Goal: Transaction & Acquisition: Purchase product/service

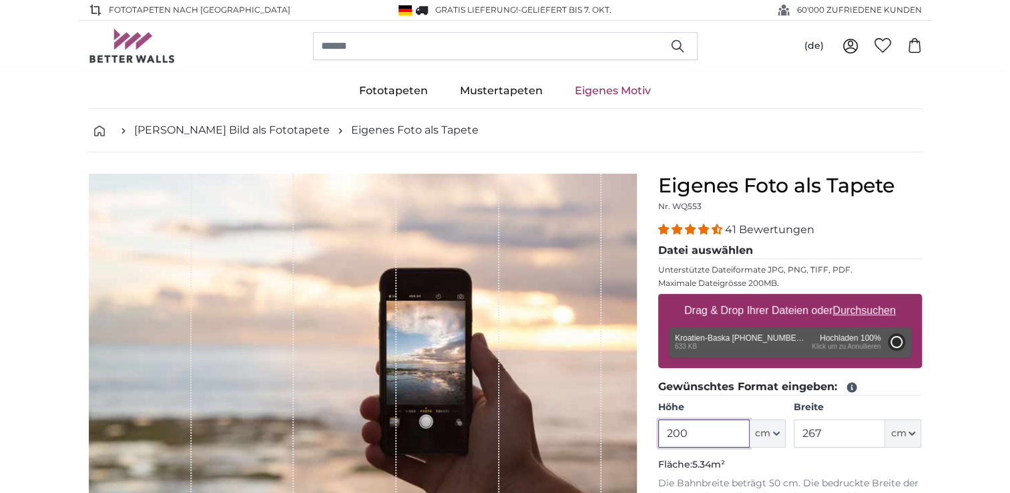
type input "112"
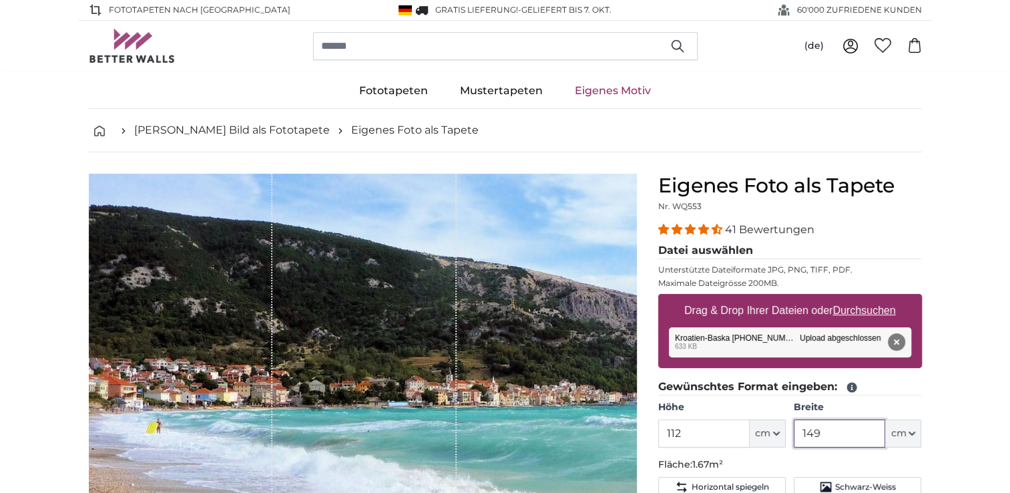
click at [830, 431] on input "149" at bounding box center [839, 433] width 91 height 28
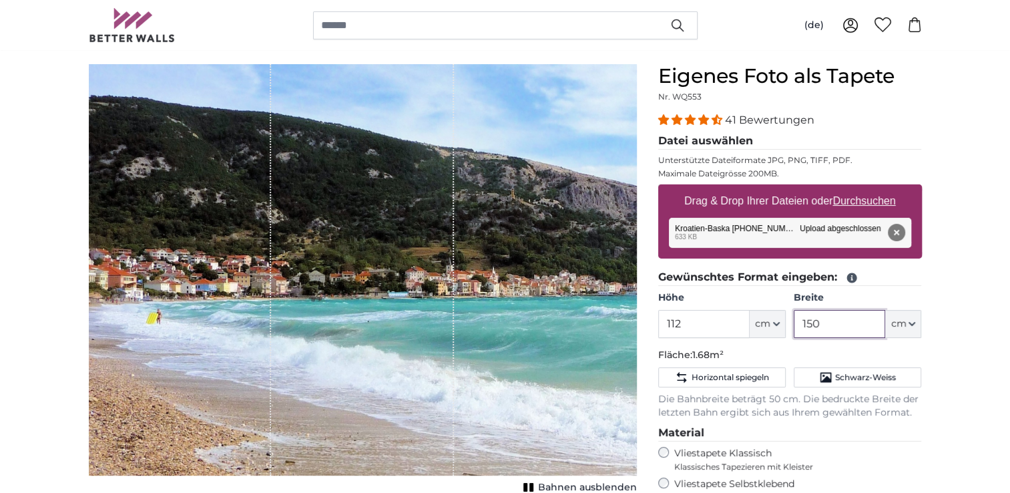
scroll to position [67, 0]
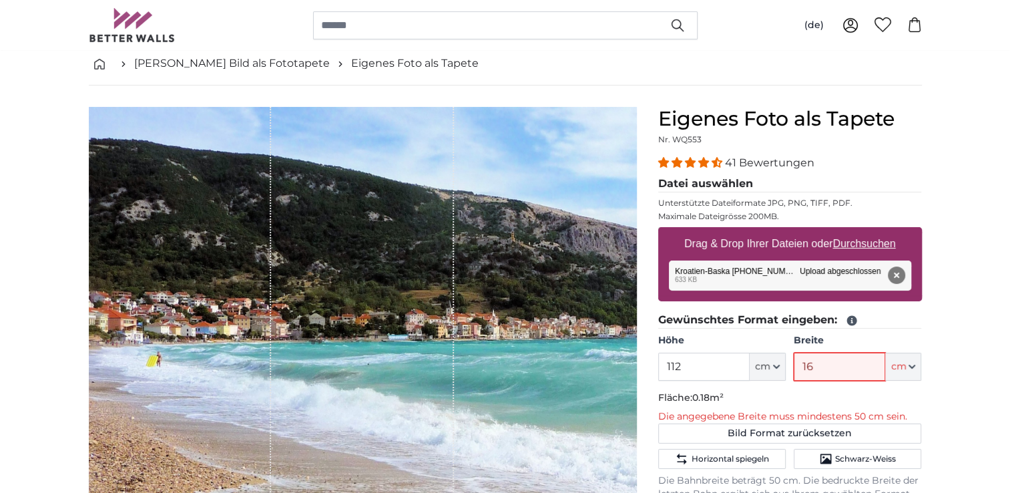
type input "160"
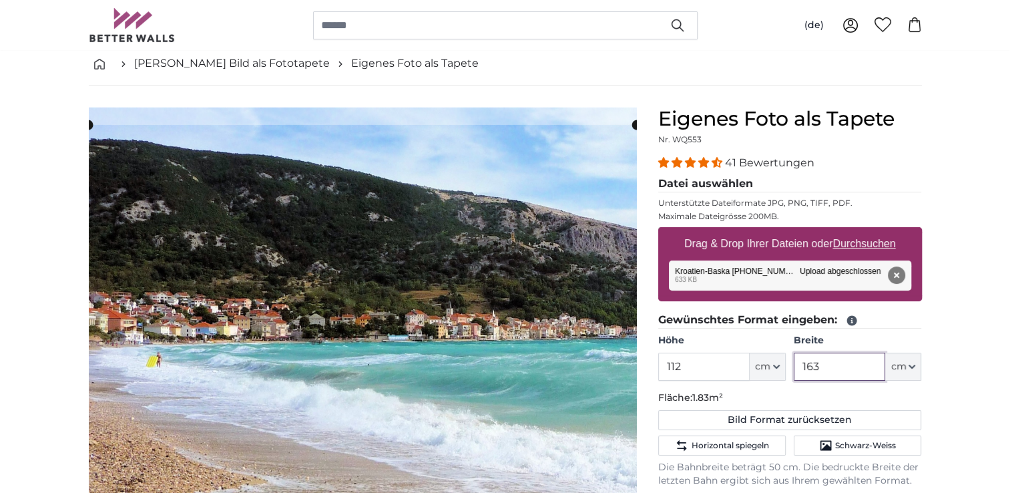
scroll to position [200, 0]
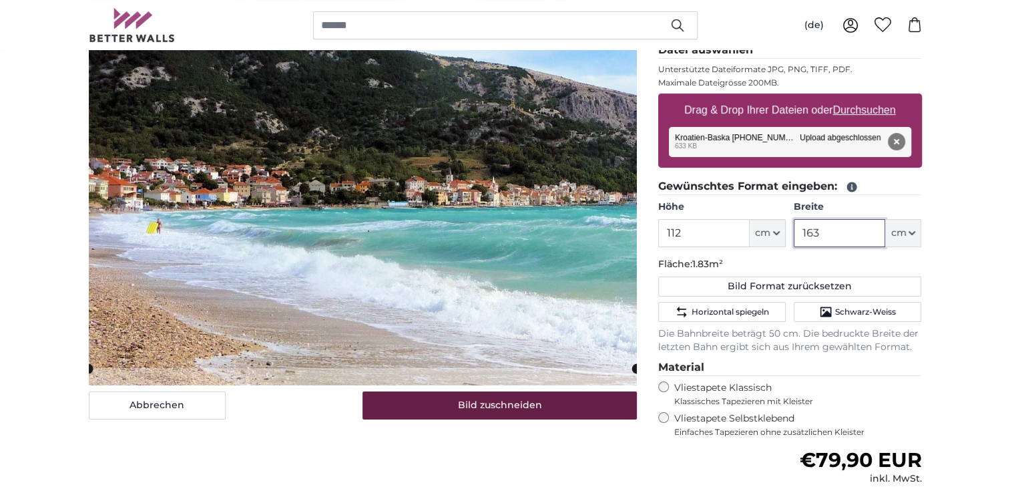
type input "163"
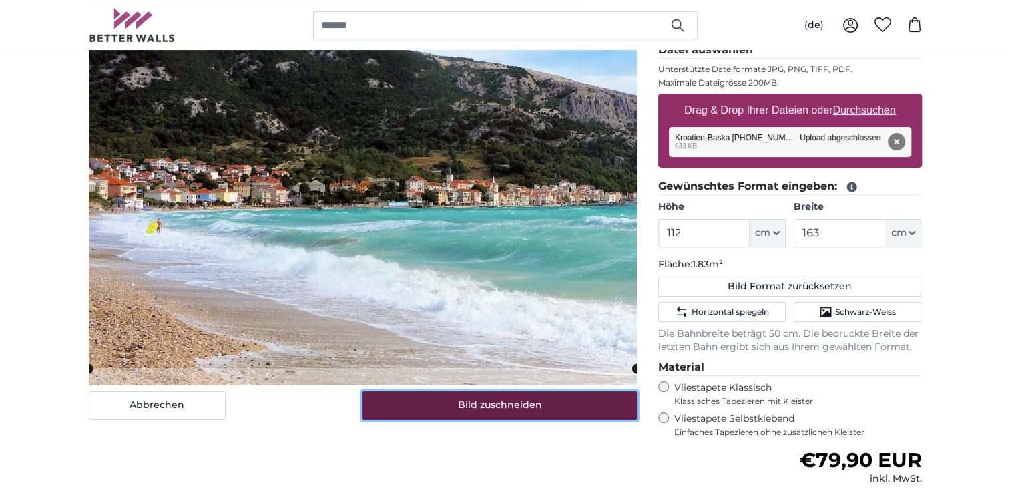
click at [463, 407] on button "Bild zuschneiden" at bounding box center [500, 405] width 274 height 28
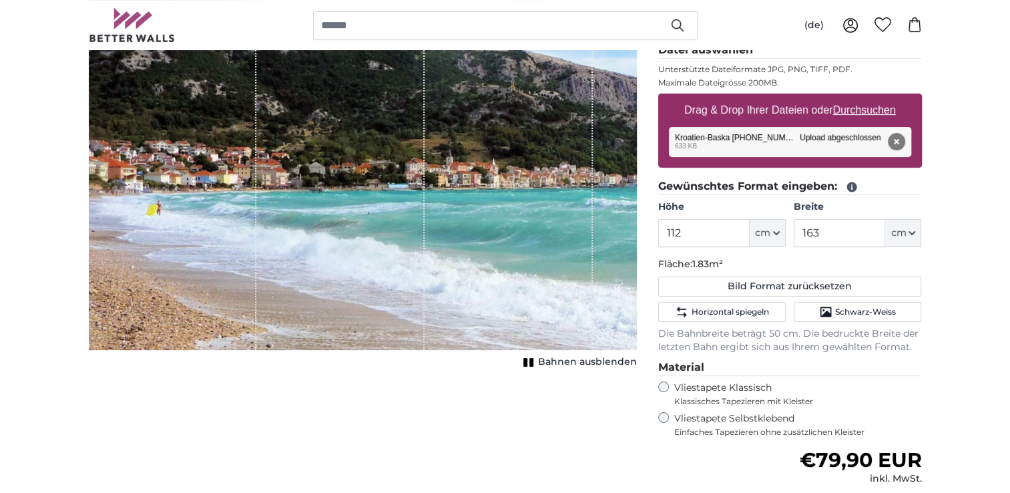
drag, startPoint x: 740, startPoint y: 217, endPoint x: 722, endPoint y: 231, distance: 23.4
click at [739, 223] on div "Höhe 112 ft cm Centimeter (cm) Inches (inch) Feet (ft. in.)" at bounding box center [722, 223] width 128 height 47
click at [708, 236] on input "112" at bounding box center [703, 233] width 91 height 28
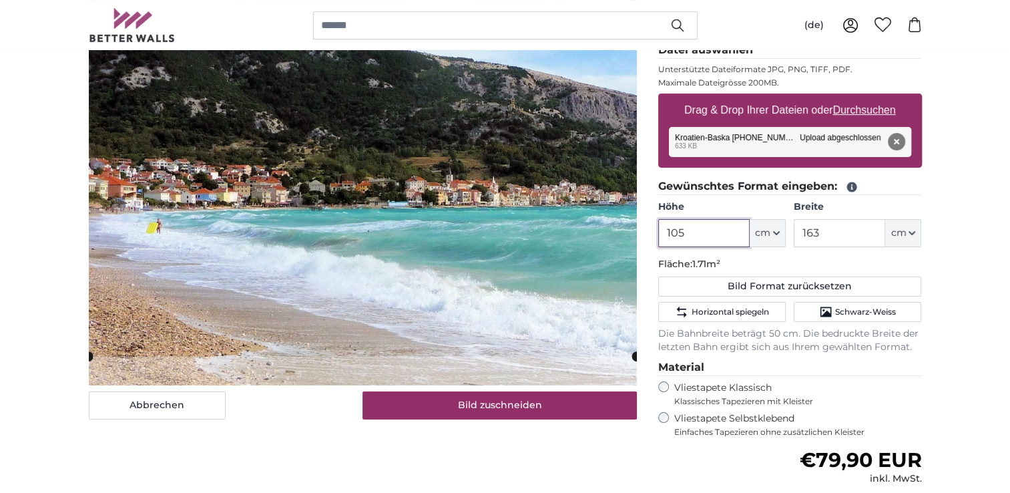
type input "105"
click at [828, 233] on input "163" at bounding box center [839, 233] width 91 height 28
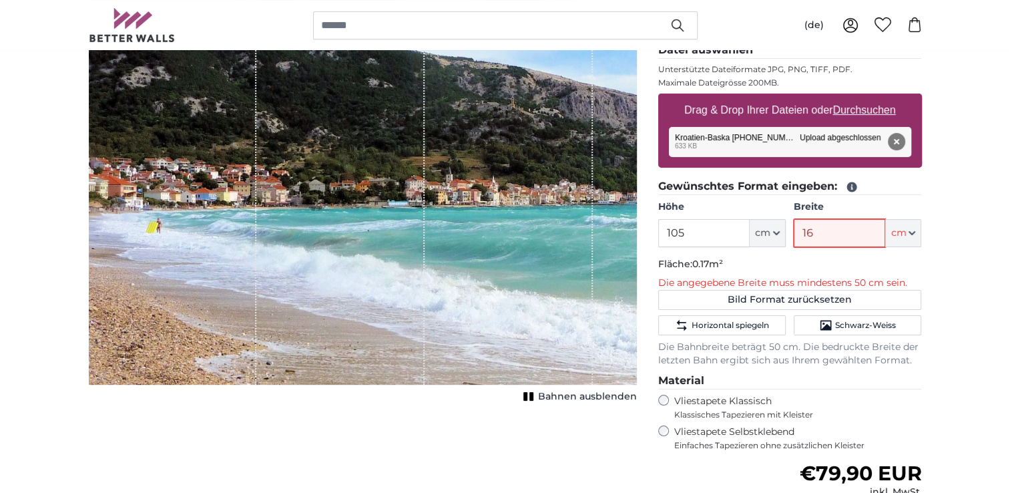
type input "163"
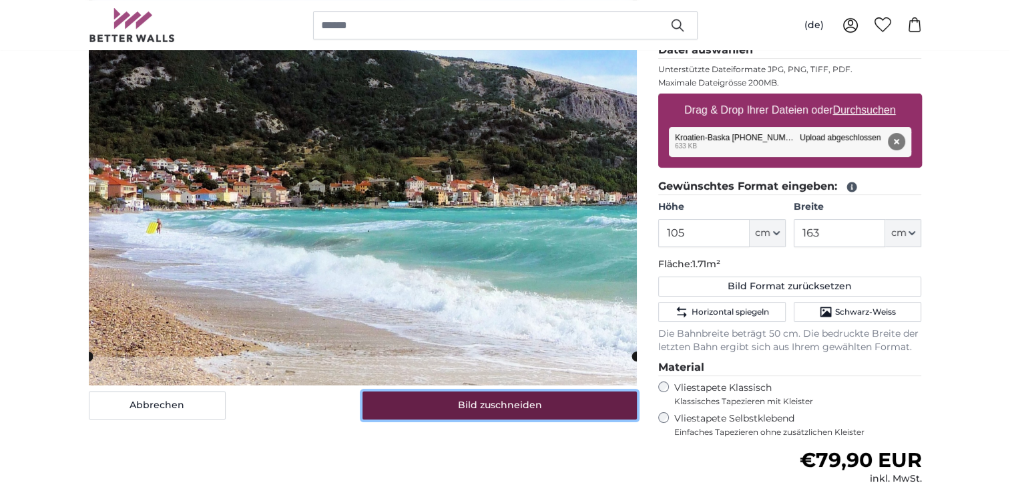
click at [537, 399] on button "Bild zuschneiden" at bounding box center [500, 405] width 274 height 28
